Goal: Find specific page/section

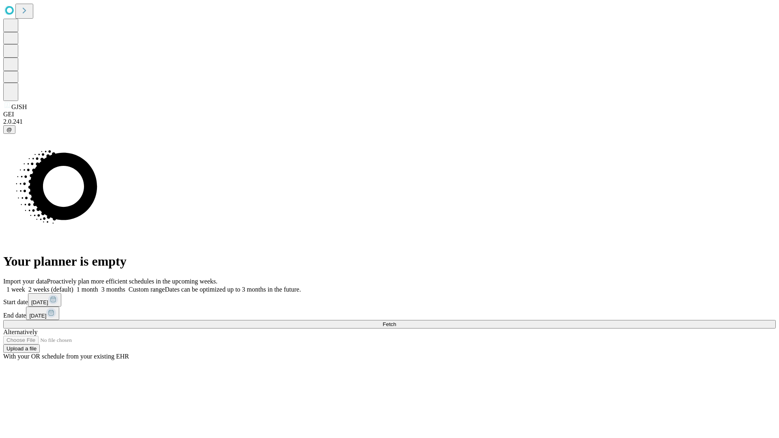
click at [396, 321] on span "Fetch" at bounding box center [389, 324] width 13 height 6
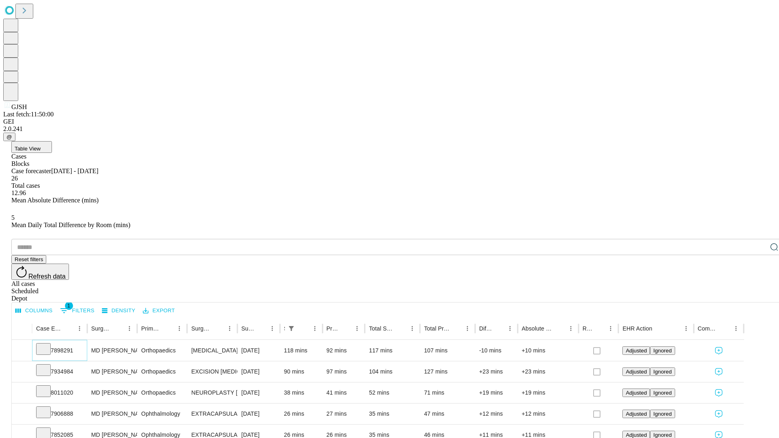
click at [47, 345] on icon at bounding box center [43, 349] width 8 height 8
